Goal: Find specific page/section: Find specific page/section

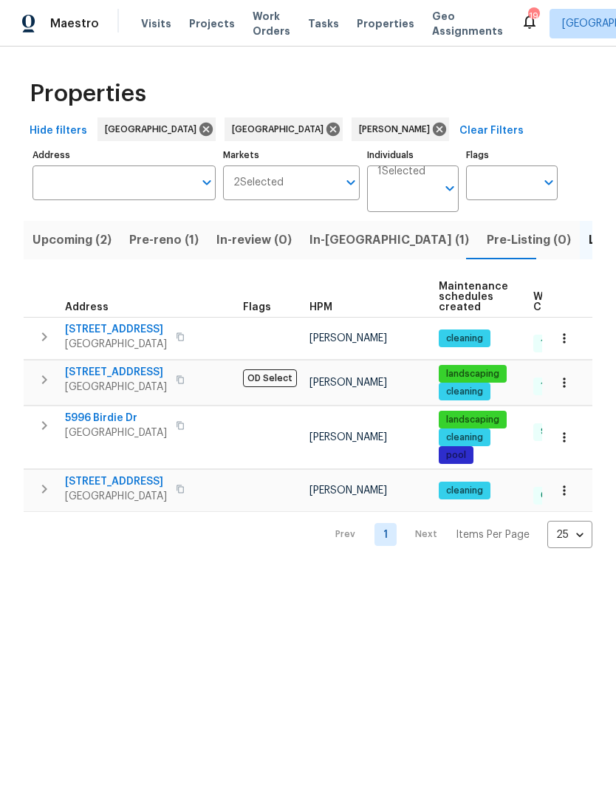
click at [74, 239] on span "Upcoming (2)" at bounding box center [71, 240] width 79 height 21
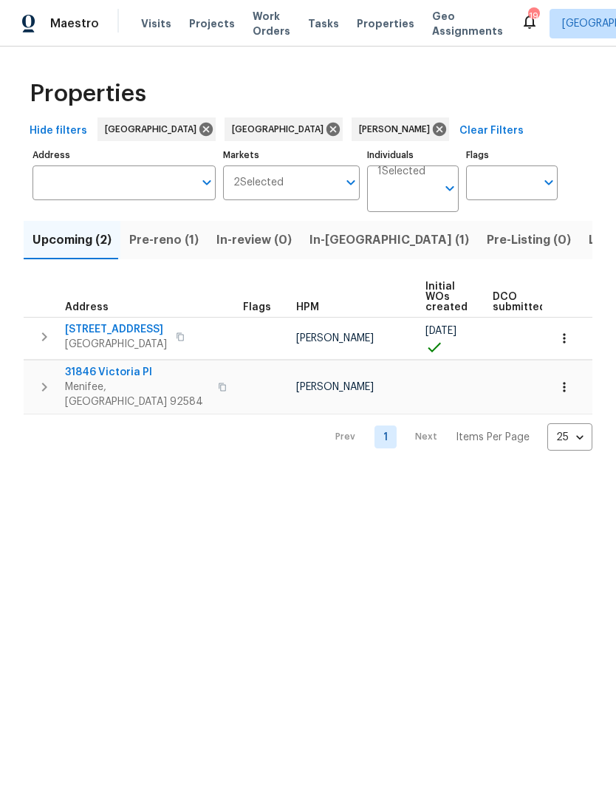
click at [168, 244] on span "Pre-reno (1)" at bounding box center [163, 240] width 69 height 21
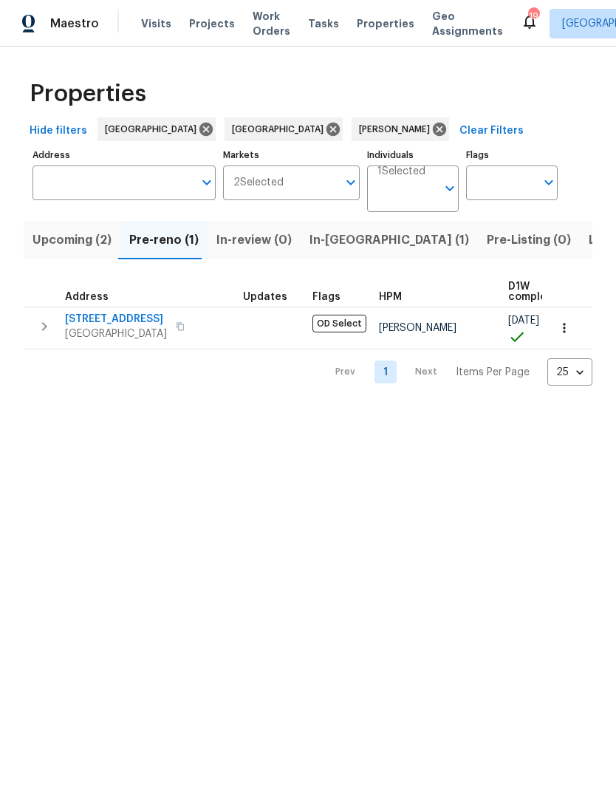
click at [88, 322] on span "[STREET_ADDRESS]" at bounding box center [116, 319] width 102 height 15
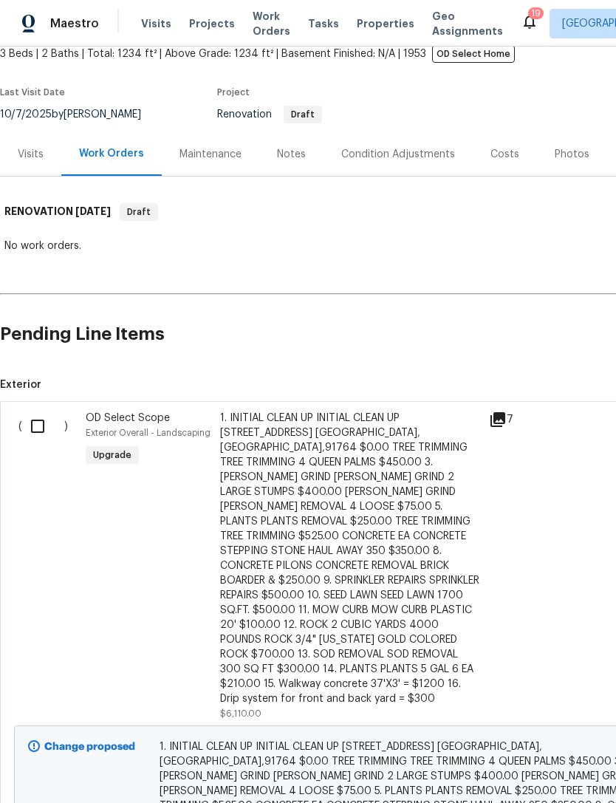
scroll to position [91, 0]
